Goal: Transaction & Acquisition: Purchase product/service

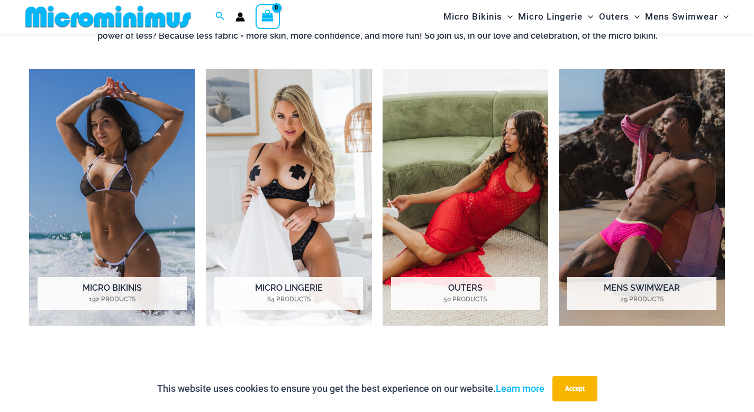
scroll to position [767, 0]
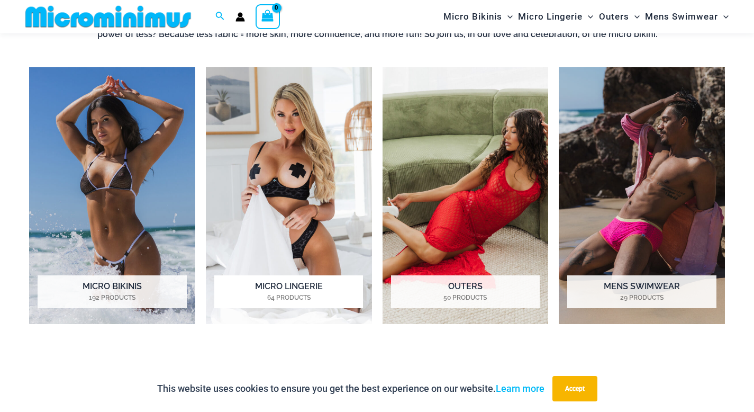
click at [296, 187] on img "Visit product category Micro Lingerie" at bounding box center [289, 195] width 166 height 257
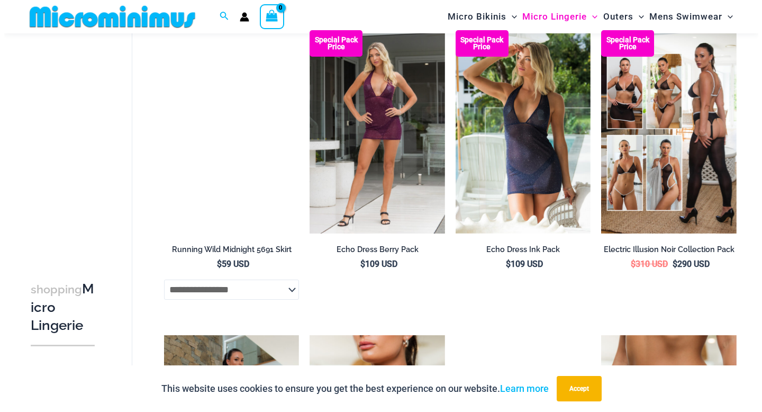
scroll to position [1406, 0]
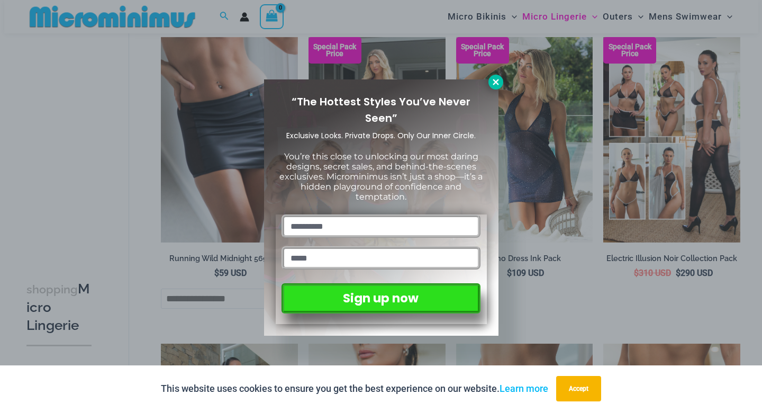
click at [499, 83] on icon at bounding box center [496, 82] width 10 height 10
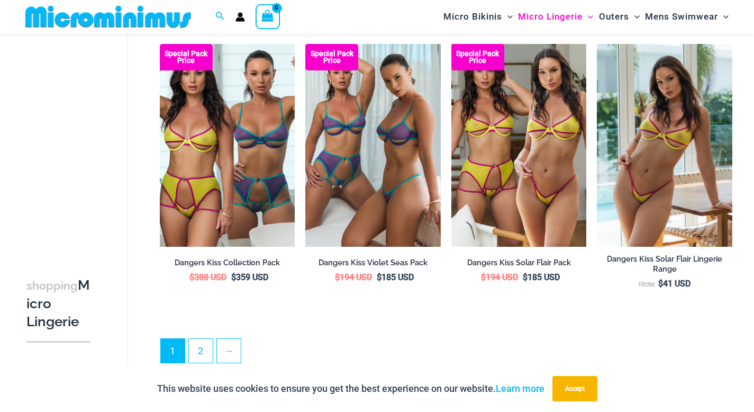
scroll to position [2363, 0]
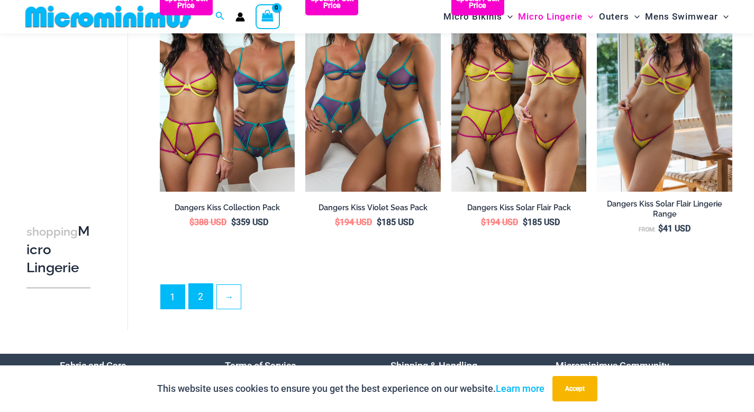
click at [201, 298] on link "2" at bounding box center [201, 296] width 24 height 25
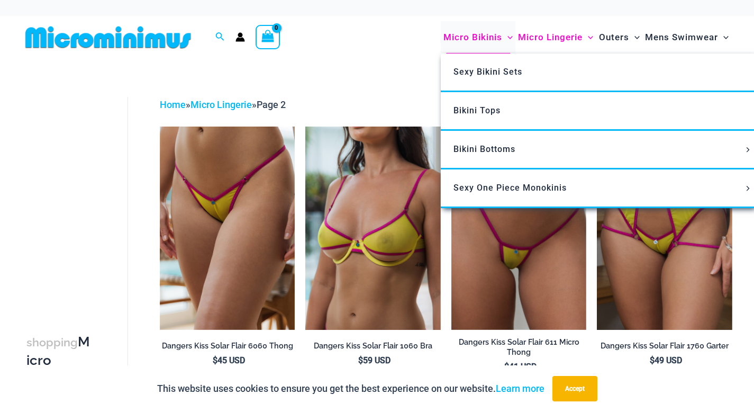
click at [488, 36] on span "Micro Bikinis" at bounding box center [472, 37] width 59 height 27
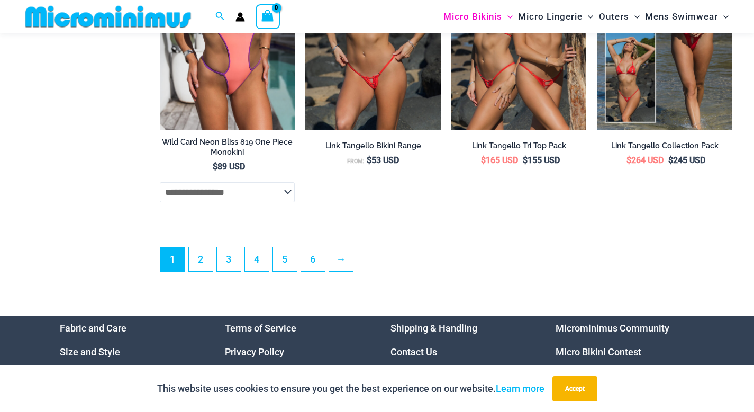
scroll to position [2782, 0]
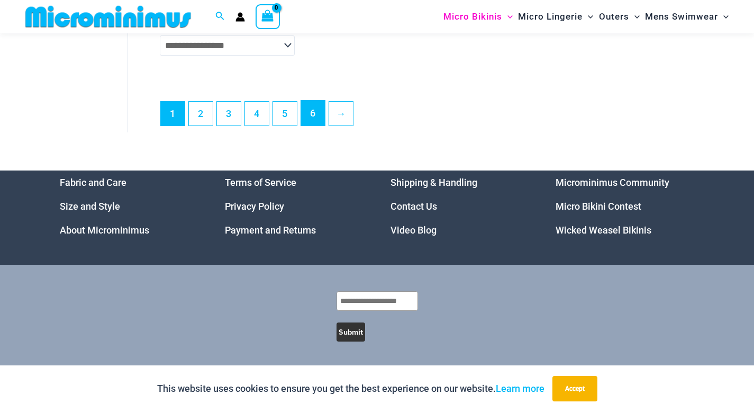
click at [316, 106] on link "6" at bounding box center [313, 113] width 24 height 25
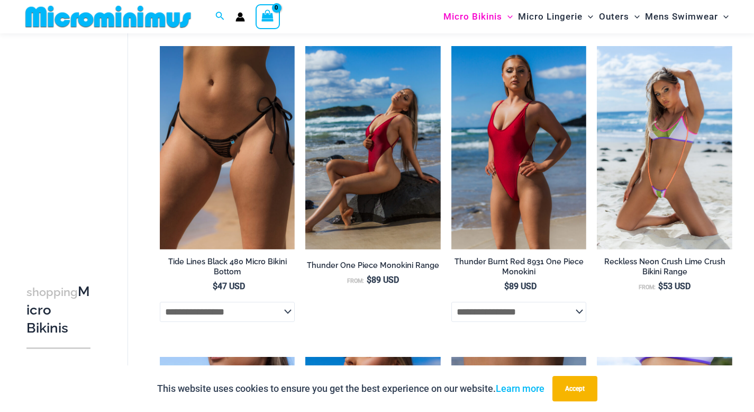
scroll to position [384, 0]
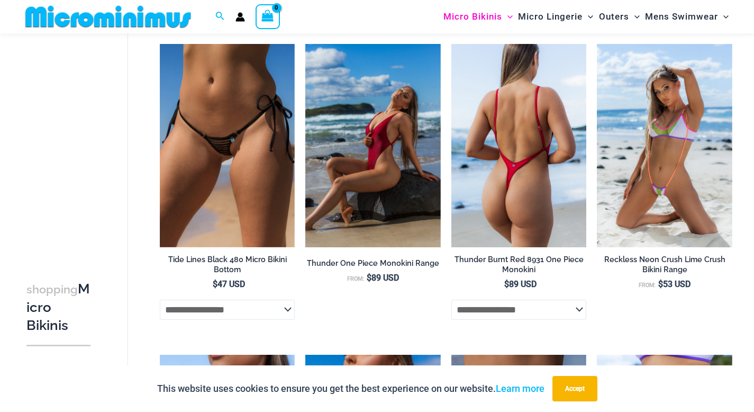
click at [476, 193] on img at bounding box center [518, 145] width 135 height 203
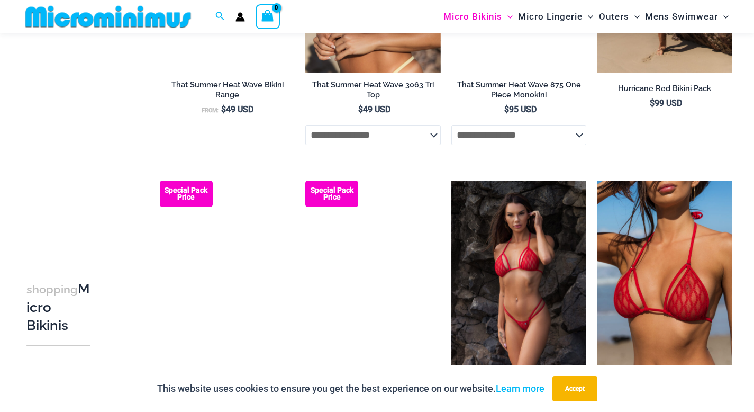
scroll to position [1930, 0]
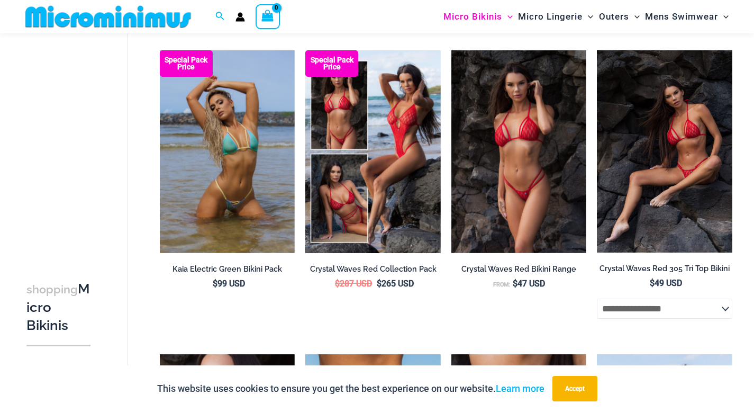
click at [627, 195] on img at bounding box center [664, 151] width 135 height 202
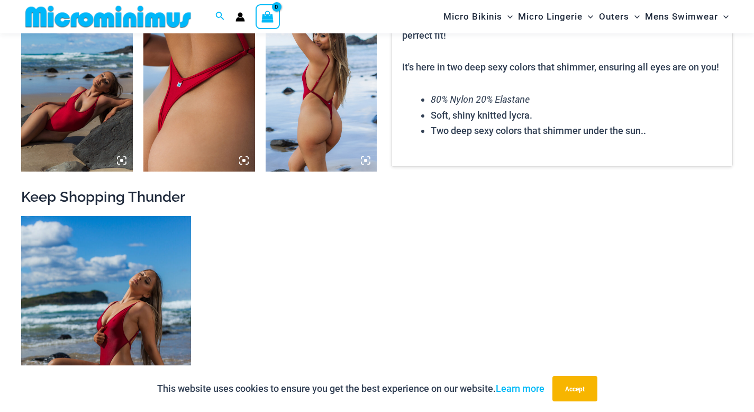
scroll to position [921, 0]
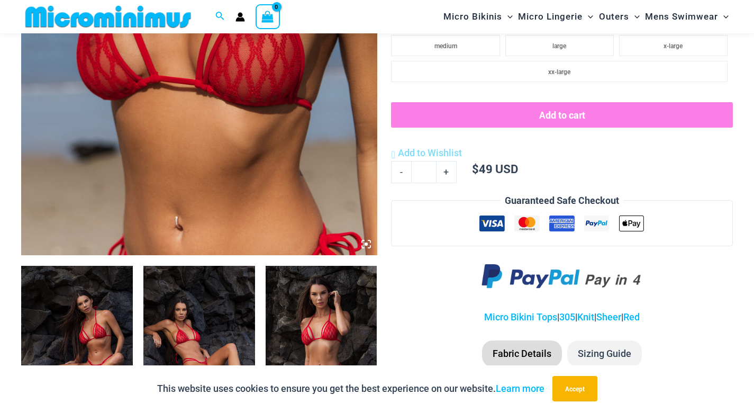
scroll to position [504, 0]
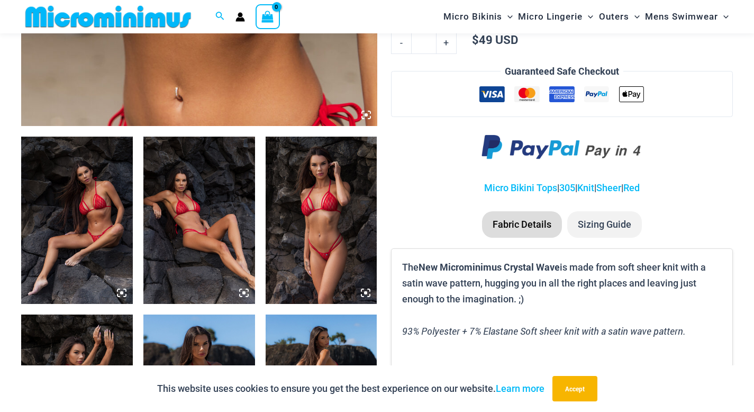
click at [218, 216] on img at bounding box center [199, 220] width 112 height 167
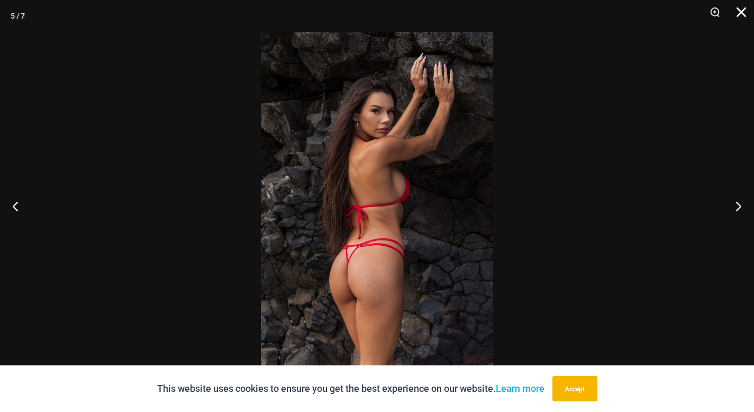
click at [739, 11] on button "Close" at bounding box center [737, 16] width 26 height 32
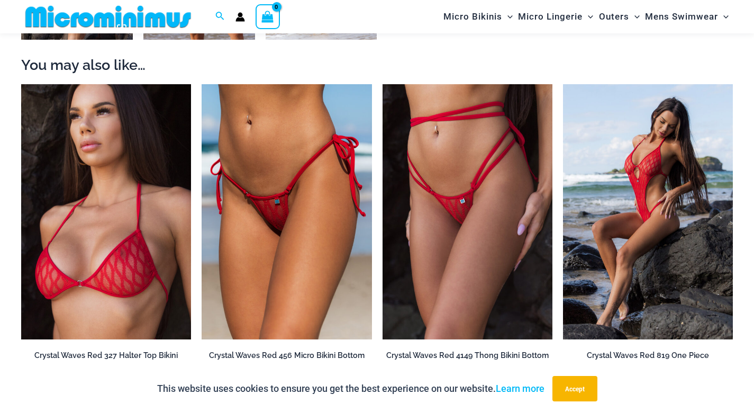
scroll to position [1083, 0]
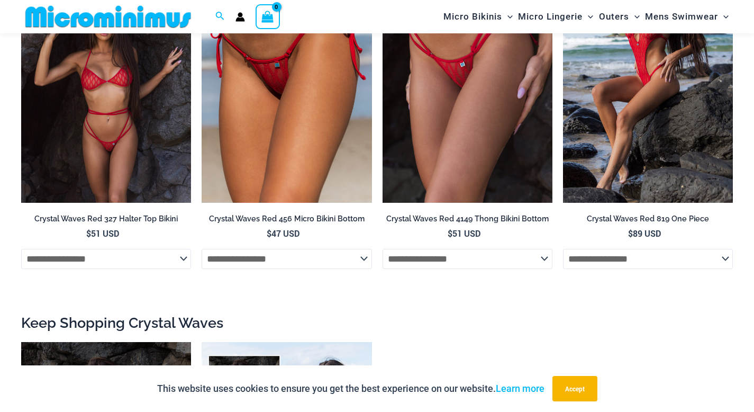
click at [92, 83] on img at bounding box center [106, 75] width 170 height 255
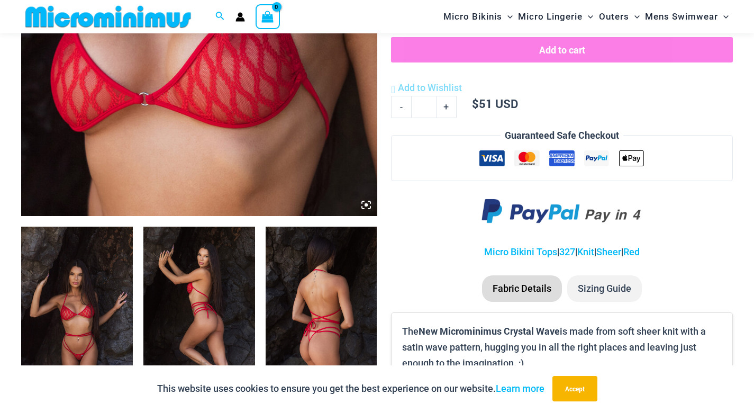
scroll to position [457, 0]
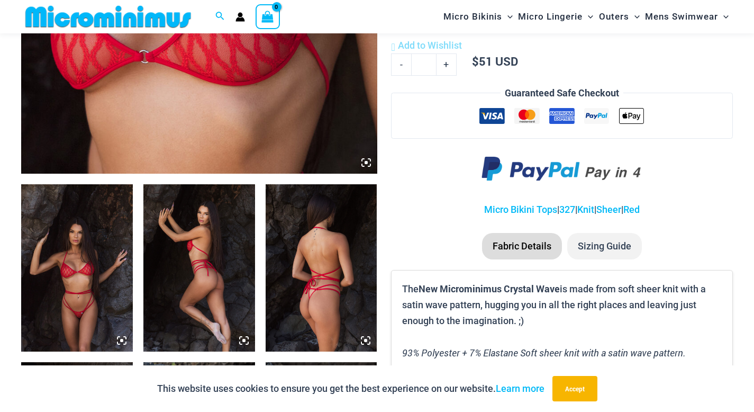
click at [98, 266] on img at bounding box center [77, 267] width 112 height 167
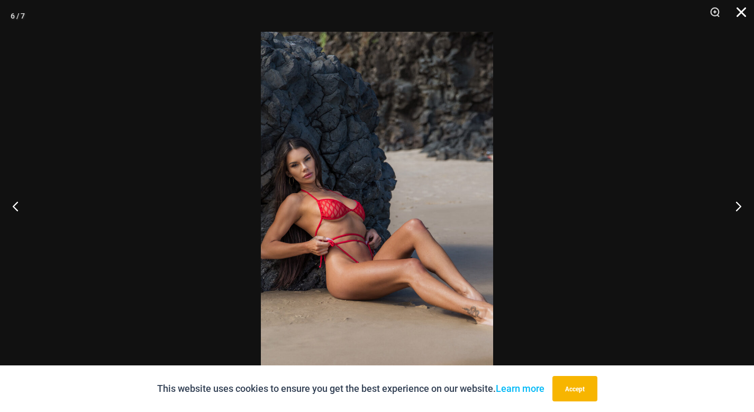
click at [736, 18] on button "Close" at bounding box center [737, 16] width 26 height 32
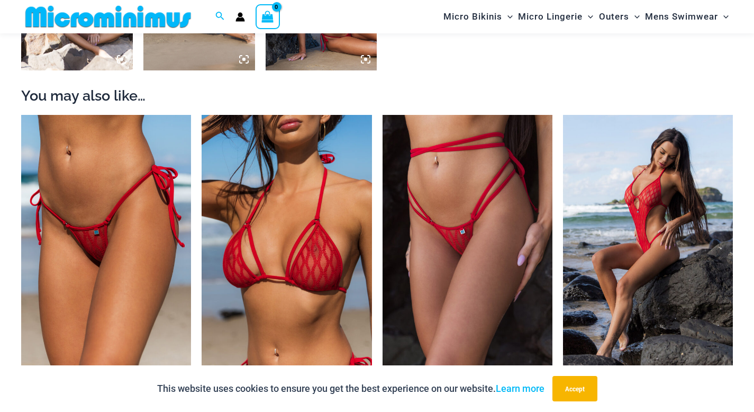
scroll to position [950, 0]
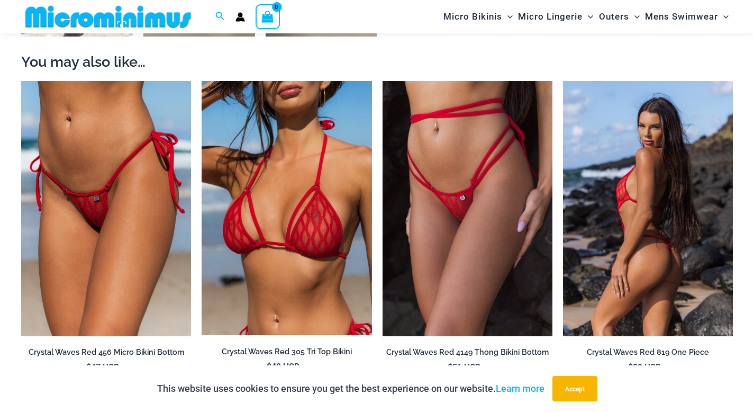
click at [649, 234] on img at bounding box center [648, 208] width 170 height 255
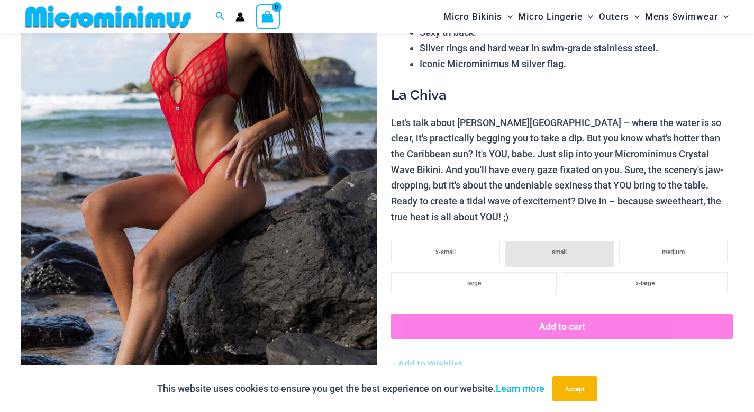
scroll to position [156, 0]
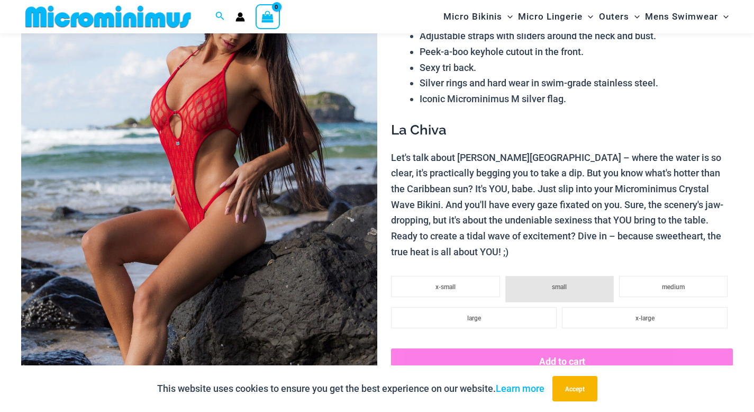
click at [229, 241] on img at bounding box center [199, 208] width 356 height 534
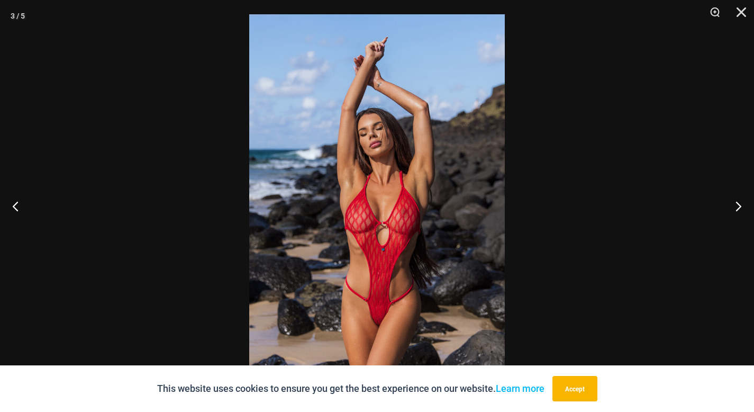
click at [400, 245] on img at bounding box center [377, 205] width 256 height 383
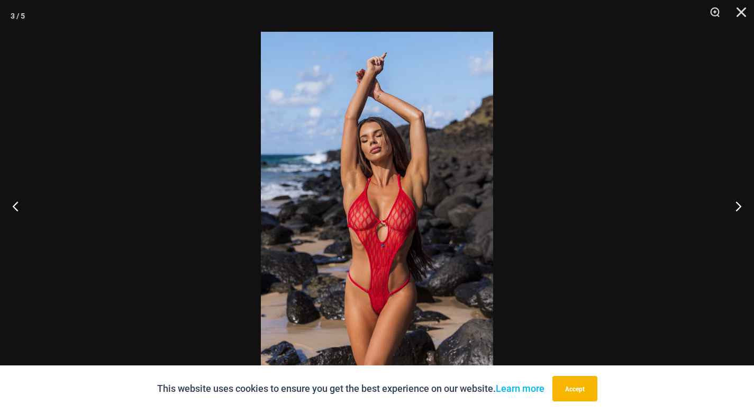
click at [400, 245] on img at bounding box center [377, 206] width 232 height 348
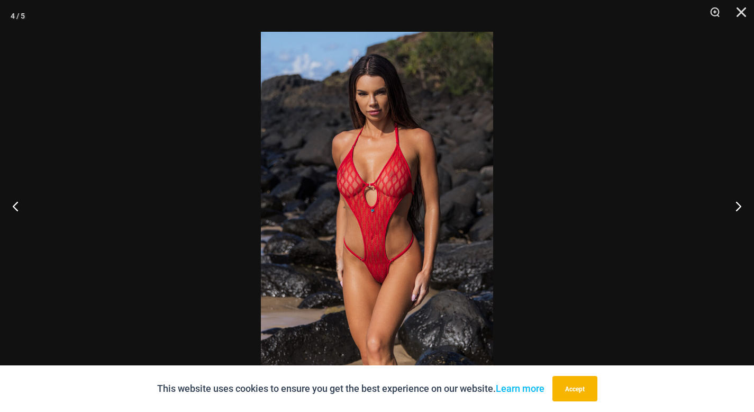
click at [397, 204] on img at bounding box center [377, 206] width 232 height 348
click at [745, 12] on button "Close" at bounding box center [737, 16] width 26 height 32
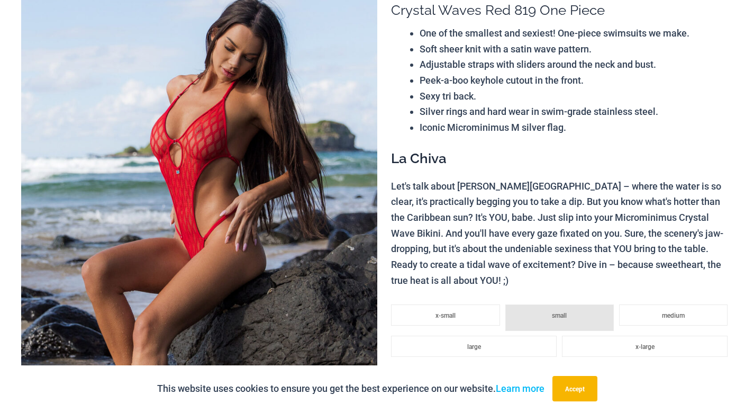
scroll to position [0, 0]
